Goal: Find specific page/section

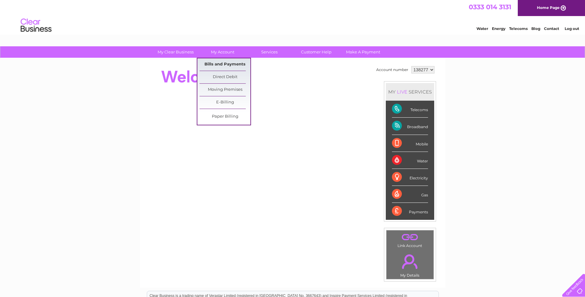
click at [218, 62] on link "Bills and Payments" at bounding box center [225, 64] width 51 height 12
